Goal: Task Accomplishment & Management: Manage account settings

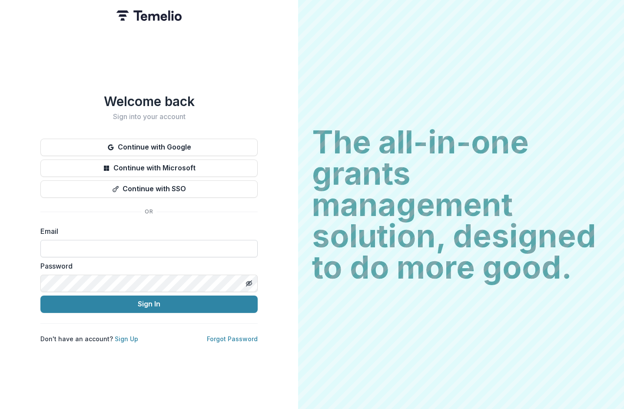
click at [62, 240] on input at bounding box center [148, 248] width 217 height 17
click at [0, 408] on com-1password-button at bounding box center [0, 409] width 0 height 0
type input "**********"
